Goal: Task Accomplishment & Management: Use online tool/utility

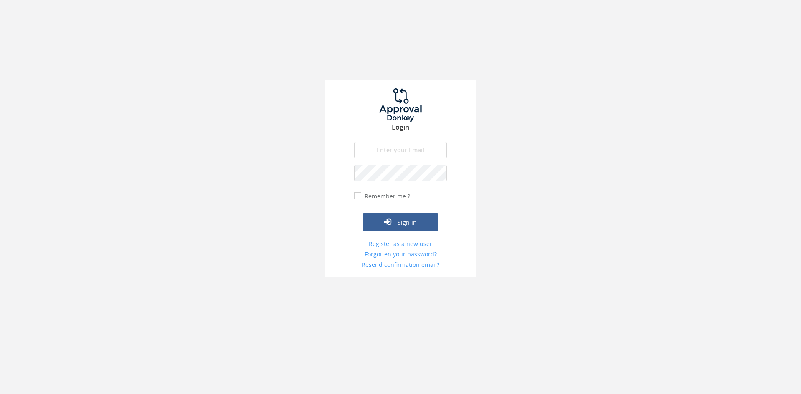
click at [395, 156] on input "email" at bounding box center [400, 150] width 93 height 17
type input "[EMAIL_ADDRESS][DOMAIN_NAME]"
click at [363, 213] on button "Sign in" at bounding box center [400, 222] width 75 height 18
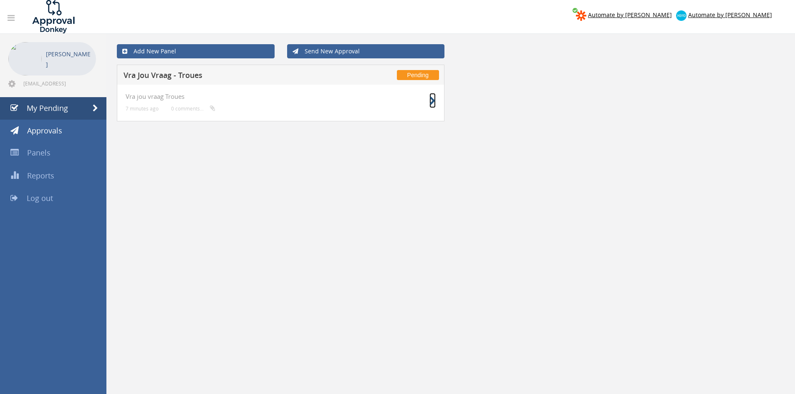
click at [432, 101] on icon at bounding box center [432, 101] width 6 height 9
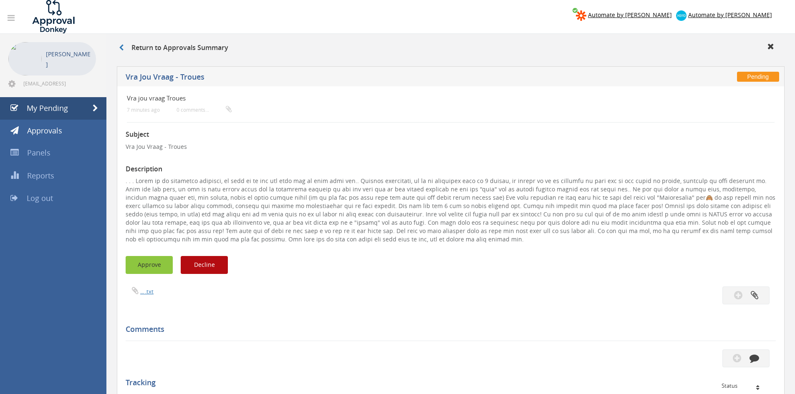
click at [158, 263] on button "Approve" at bounding box center [149, 265] width 47 height 18
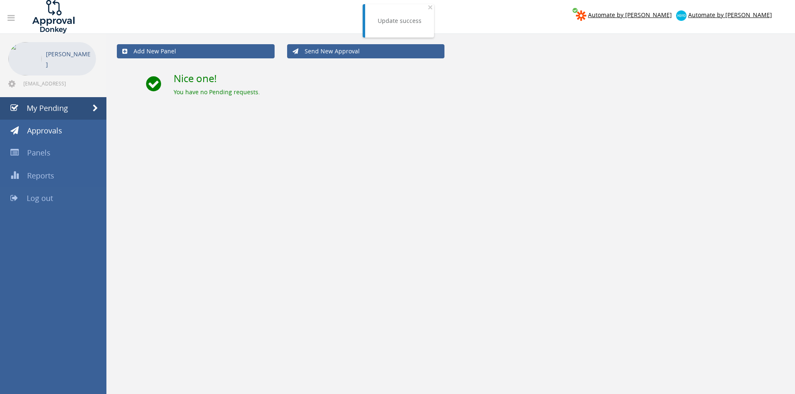
click at [35, 193] on span "Log out" at bounding box center [40, 198] width 26 height 10
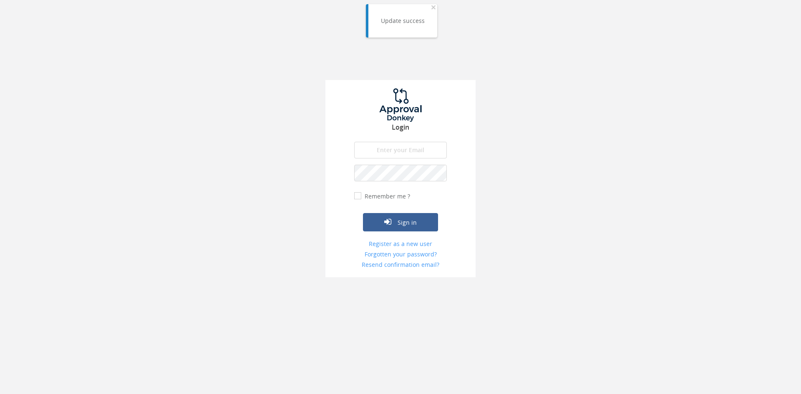
click at [410, 152] on input "email" at bounding box center [400, 150] width 93 height 17
type input "[EMAIL_ADDRESS][DOMAIN_NAME]"
click at [363, 213] on button "Sign in" at bounding box center [400, 222] width 75 height 18
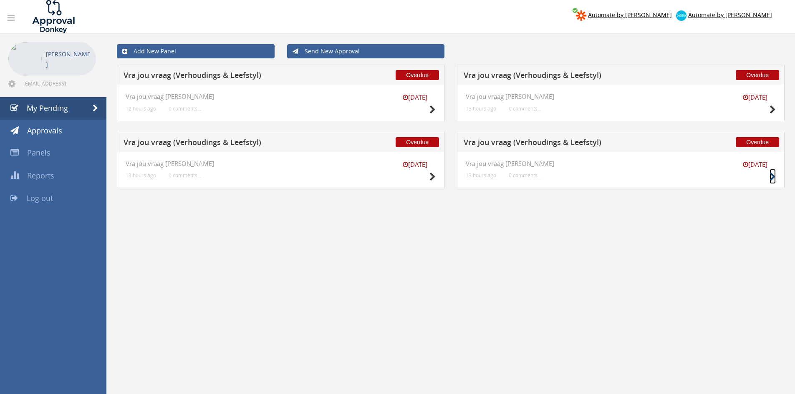
click at [769, 177] on icon at bounding box center [772, 177] width 6 height 9
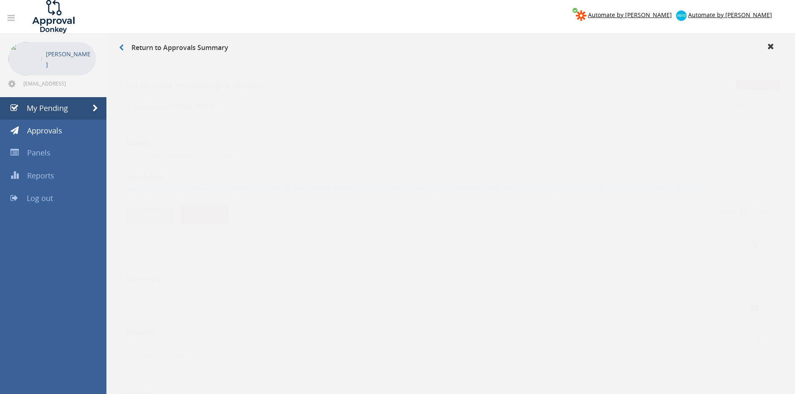
drag, startPoint x: 667, startPoint y: 180, endPoint x: 147, endPoint y: 181, distance: 520.6
click at [125, 180] on div "Vra jou vraag [PERSON_NAME] 13 hours ago 0 comments... [DATE] Subject Vra jou v…" at bounding box center [450, 268] width 667 height 364
copy p "Raad asb. Ek trou oor 3 maande, my skoonma wil my en my man [PERSON_NAME] regee…"
click at [204, 206] on button "Decline" at bounding box center [204, 207] width 47 height 18
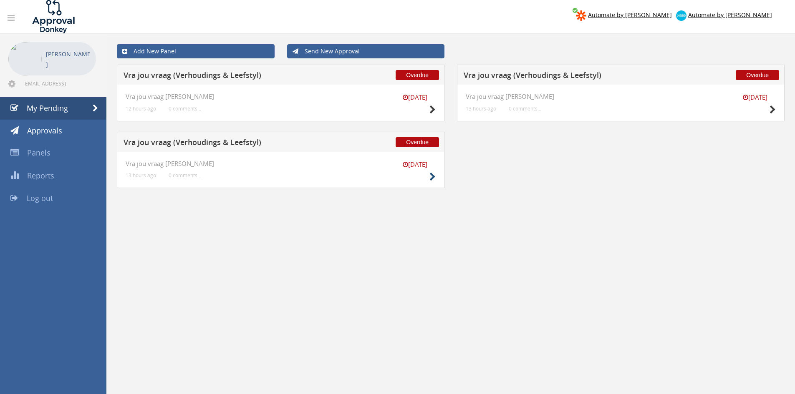
click at [435, 177] on div "[DATE] Vra jou vraag [PERSON_NAME] 13 hours ago 0 comments..." at bounding box center [280, 170] width 327 height 37
click at [434, 177] on icon at bounding box center [432, 177] width 6 height 9
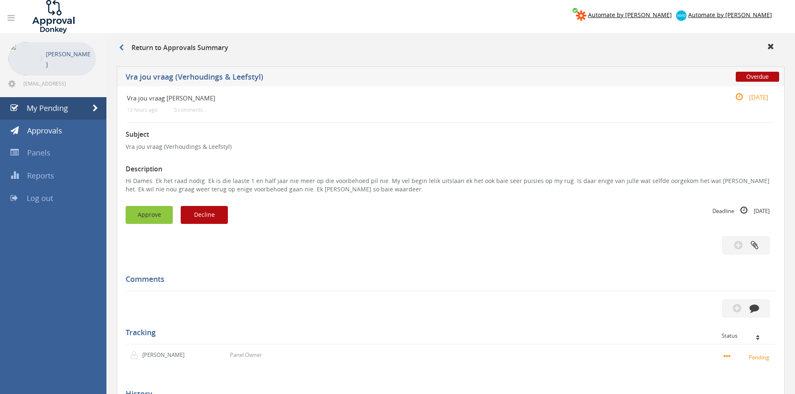
click at [164, 207] on button "Approve" at bounding box center [149, 215] width 47 height 18
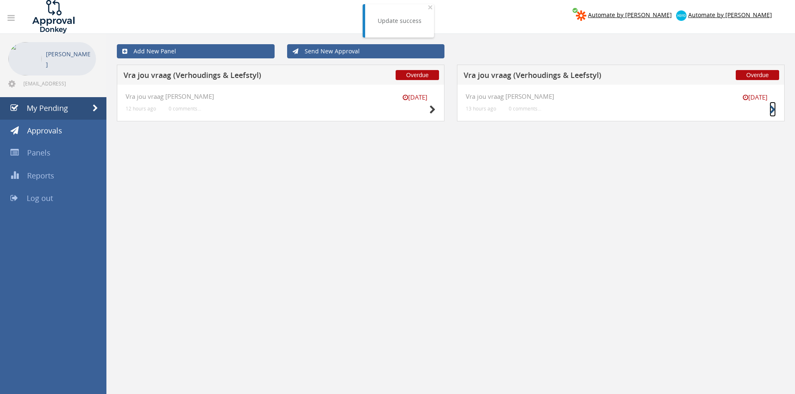
click at [771, 110] on icon at bounding box center [772, 110] width 6 height 9
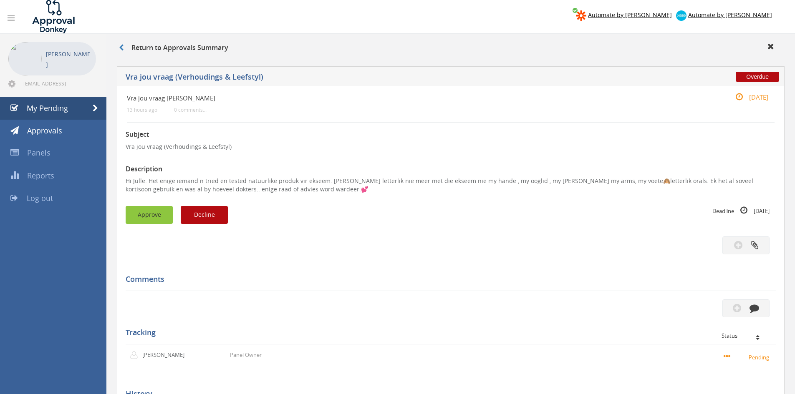
click at [166, 208] on button "Approve" at bounding box center [149, 215] width 47 height 18
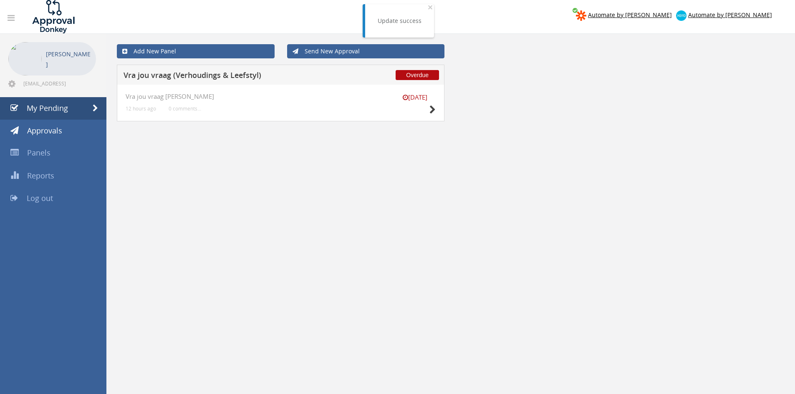
click at [426, 109] on div "[DATE]" at bounding box center [415, 105] width 42 height 24
click at [431, 111] on icon at bounding box center [432, 110] width 6 height 9
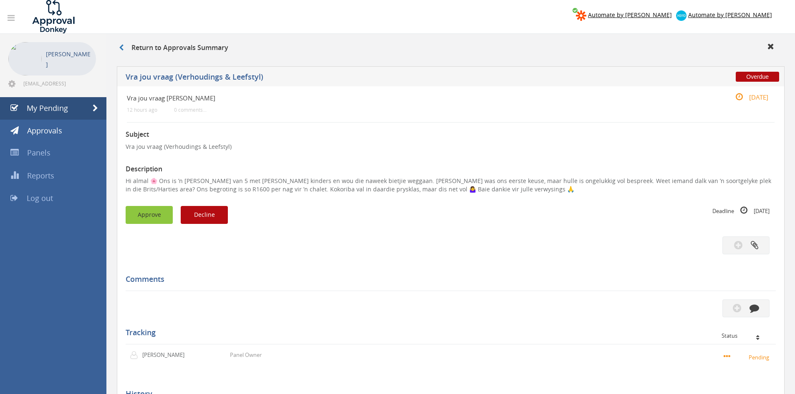
click at [161, 215] on button "Approve" at bounding box center [149, 215] width 47 height 18
